Goal: Information Seeking & Learning: Learn about a topic

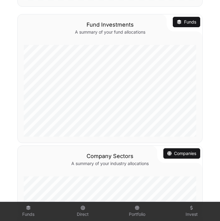
scroll to position [299, 0]
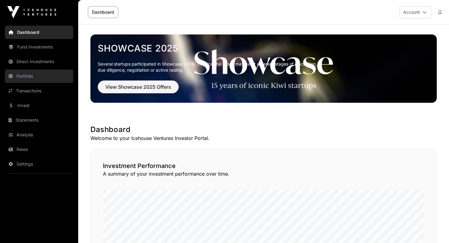
click at [25, 75] on link "Portfolio" at bounding box center [39, 76] width 68 height 13
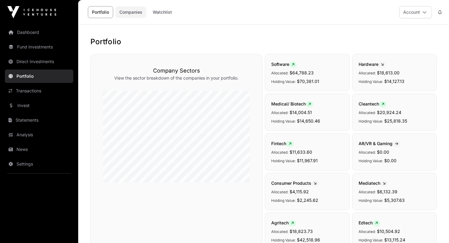
click at [128, 11] on link "Companies" at bounding box center [130, 12] width 31 height 12
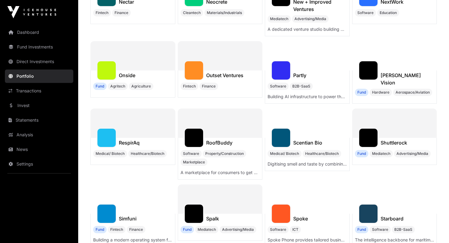
scroll to position [1302, 0]
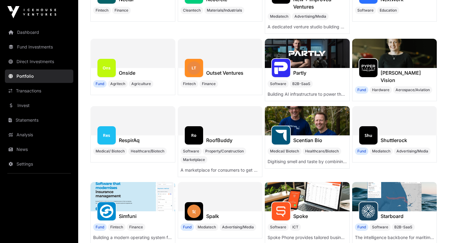
click at [305, 123] on img at bounding box center [307, 120] width 85 height 29
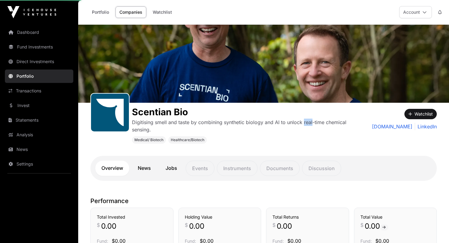
click at [305, 123] on p "Digitising smell and taste by combining synthetic biology and AI to unlock real…" at bounding box center [241, 126] width 218 height 15
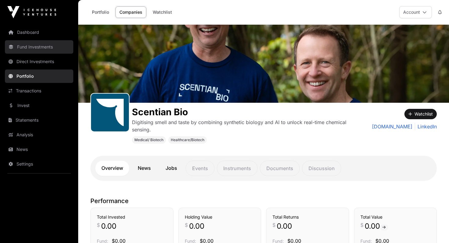
click at [44, 46] on link "Fund Investments" at bounding box center [39, 46] width 68 height 13
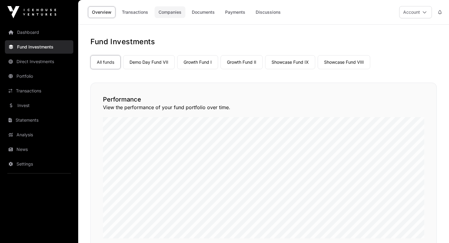
click at [174, 12] on link "Companies" at bounding box center [169, 12] width 31 height 12
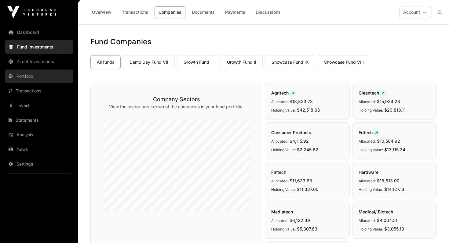
click at [27, 75] on link "Portfolio" at bounding box center [39, 76] width 68 height 13
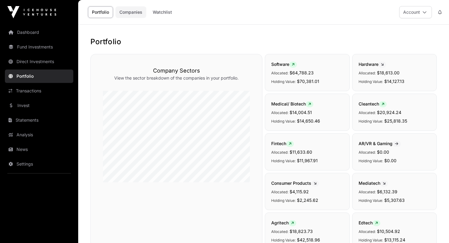
click at [131, 11] on link "Companies" at bounding box center [130, 12] width 31 height 12
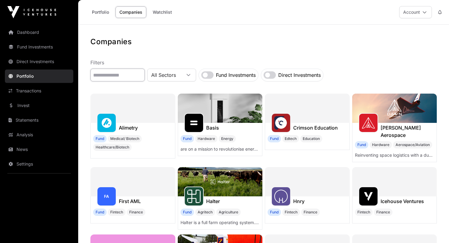
click at [125, 74] on input "text" at bounding box center [117, 75] width 54 height 13
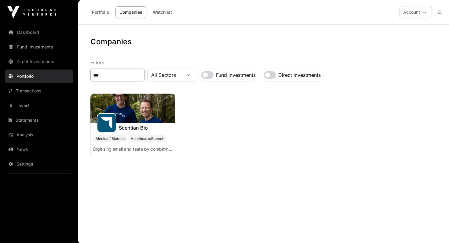
type input "***"
click at [134, 105] on img at bounding box center [132, 108] width 85 height 29
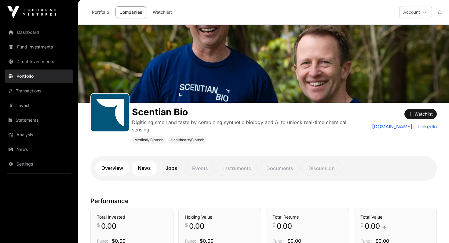
click at [143, 166] on link "News" at bounding box center [144, 168] width 25 height 15
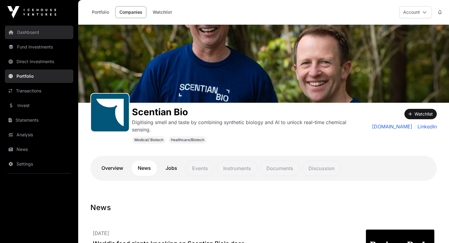
click at [29, 31] on link "Dashboard" at bounding box center [39, 32] width 68 height 13
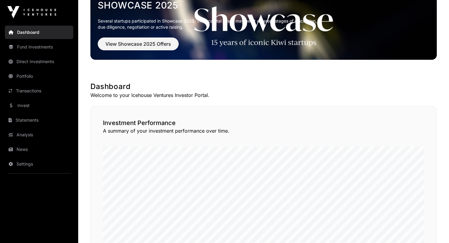
scroll to position [43, 0]
click at [159, 43] on span "View Showcase 2025 Offers" at bounding box center [138, 44] width 66 height 7
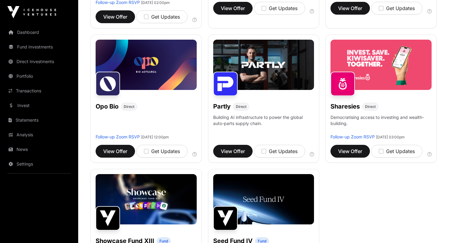
scroll to position [361, 0]
